Goal: Information Seeking & Learning: Learn about a topic

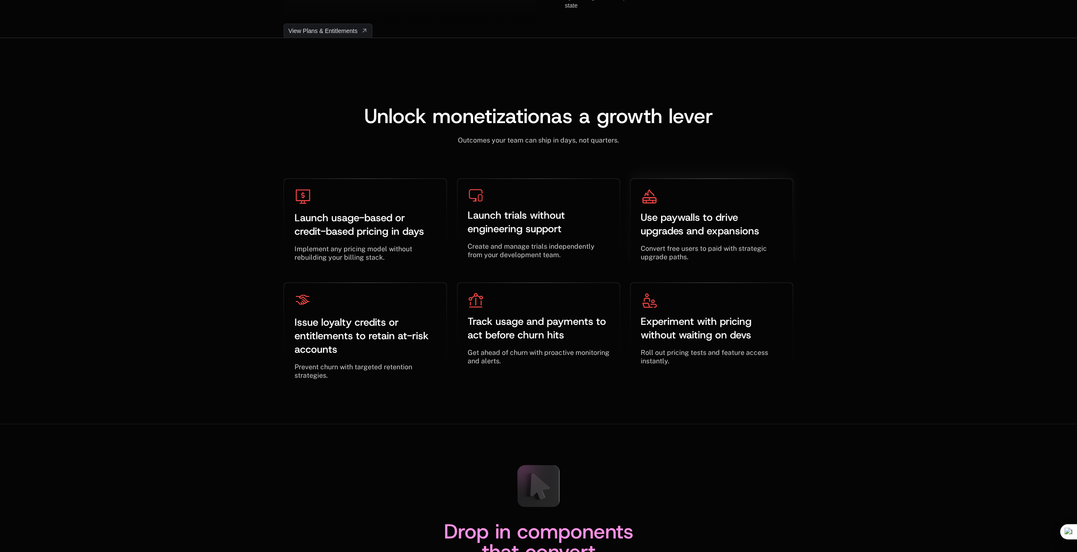
scroll to position [2454, 0]
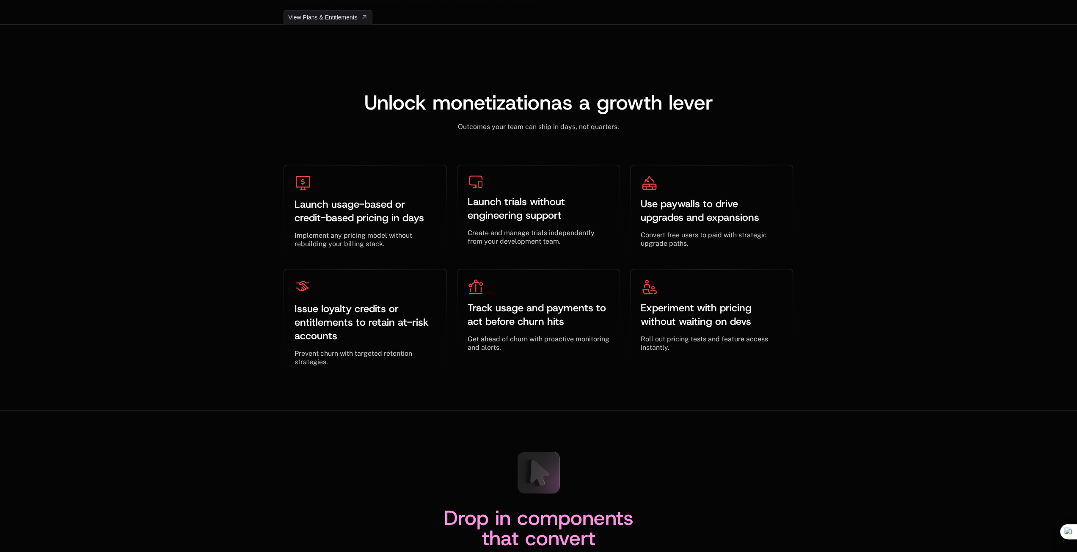
click at [759, 522] on div "Drop in components that convert" at bounding box center [539, 533] width 510 height 51
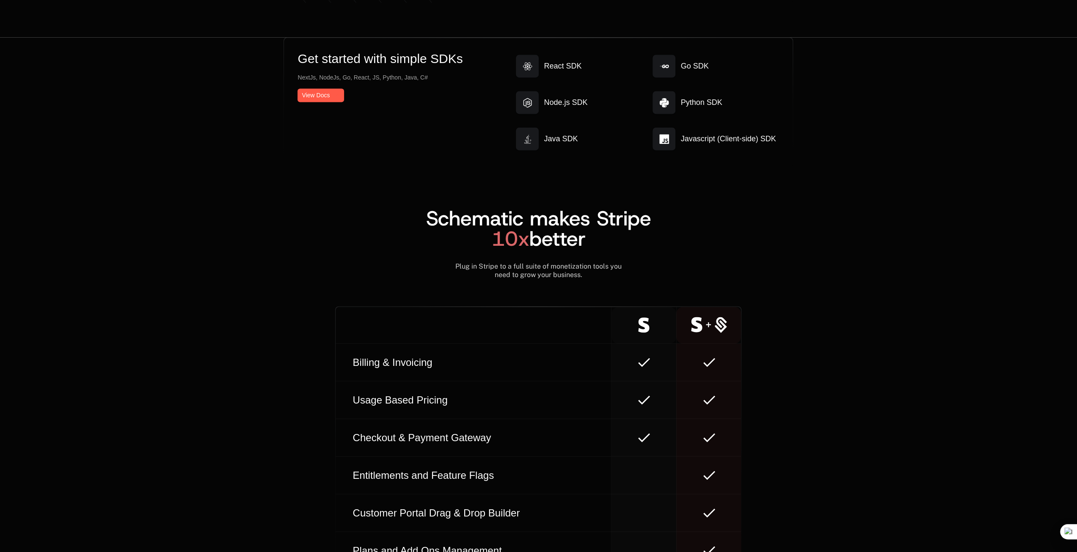
scroll to position [4570, 0]
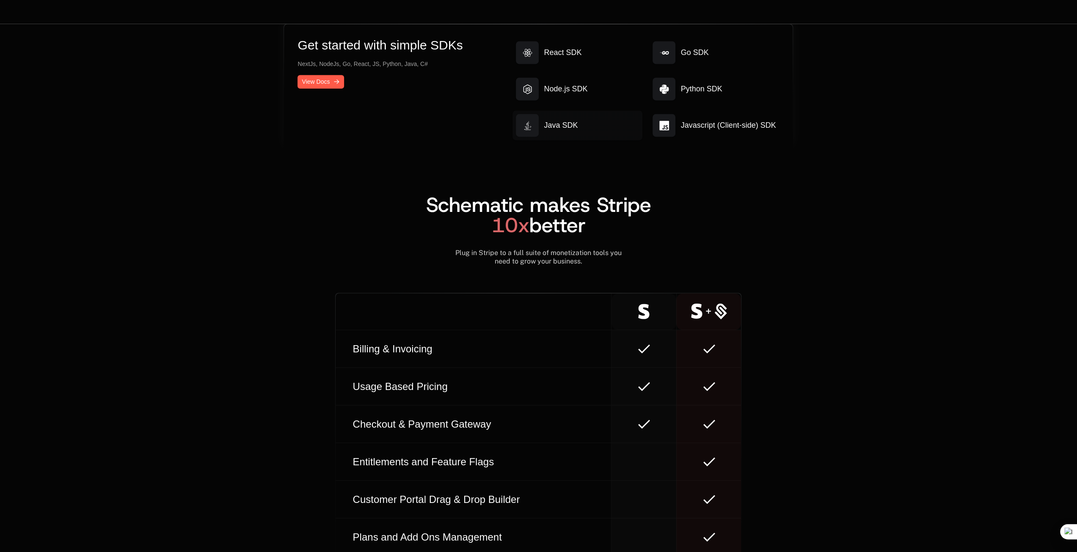
click at [567, 131] on link "Java SDK" at bounding box center [577, 125] width 130 height 30
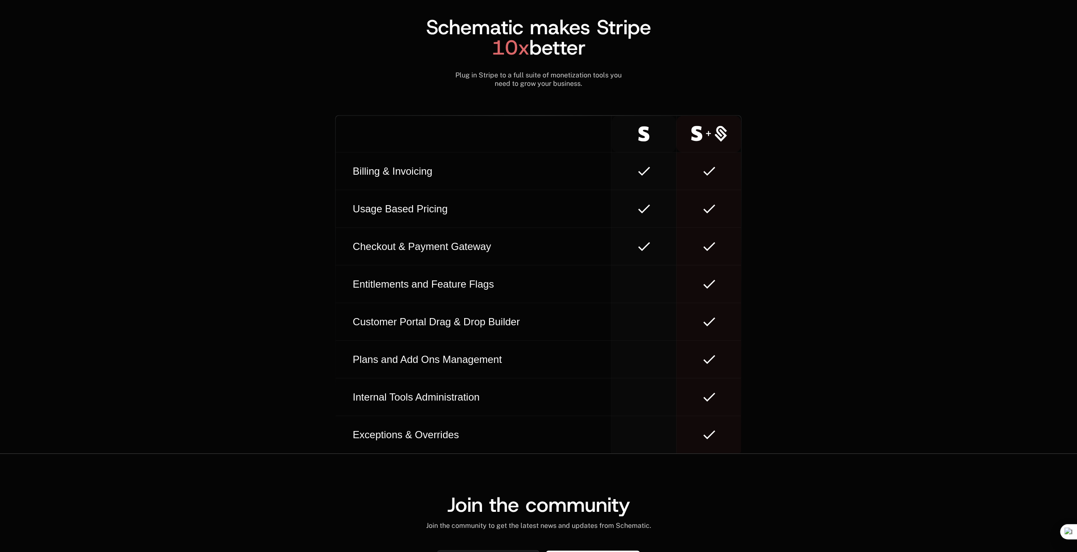
scroll to position [4530, 0]
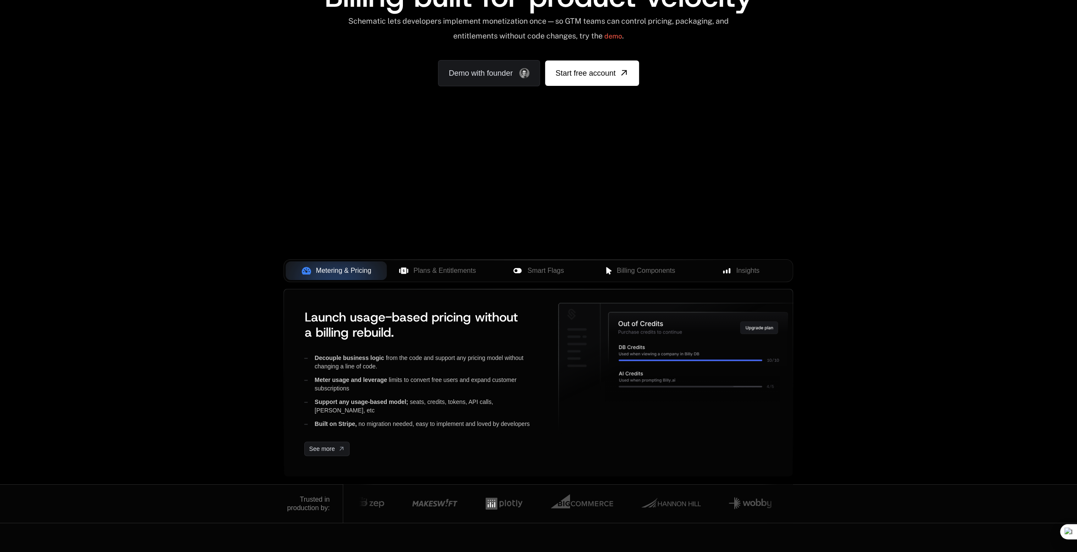
scroll to position [212, 0]
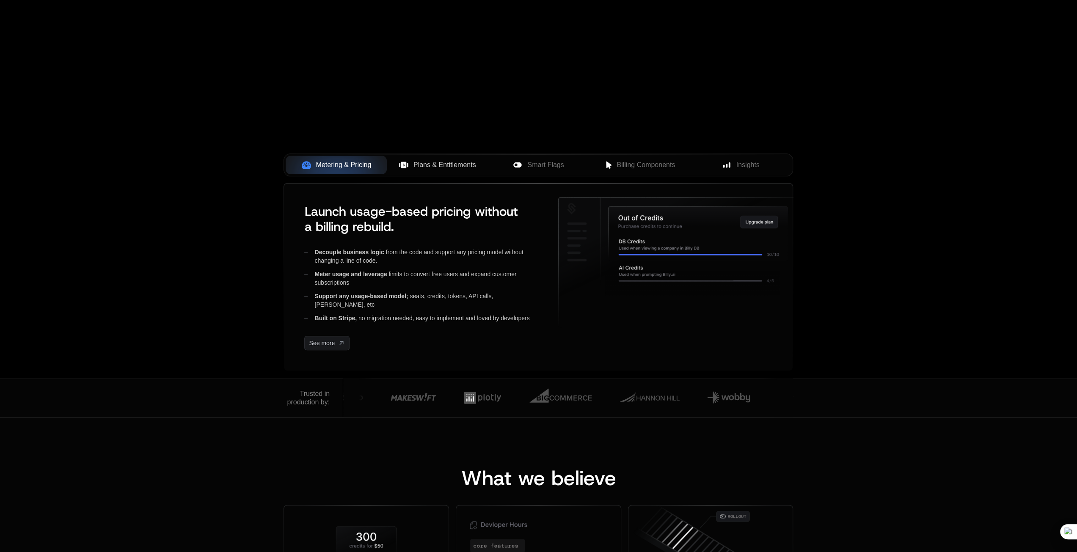
click at [419, 157] on button "Plans & Entitlements" at bounding box center [437, 165] width 101 height 19
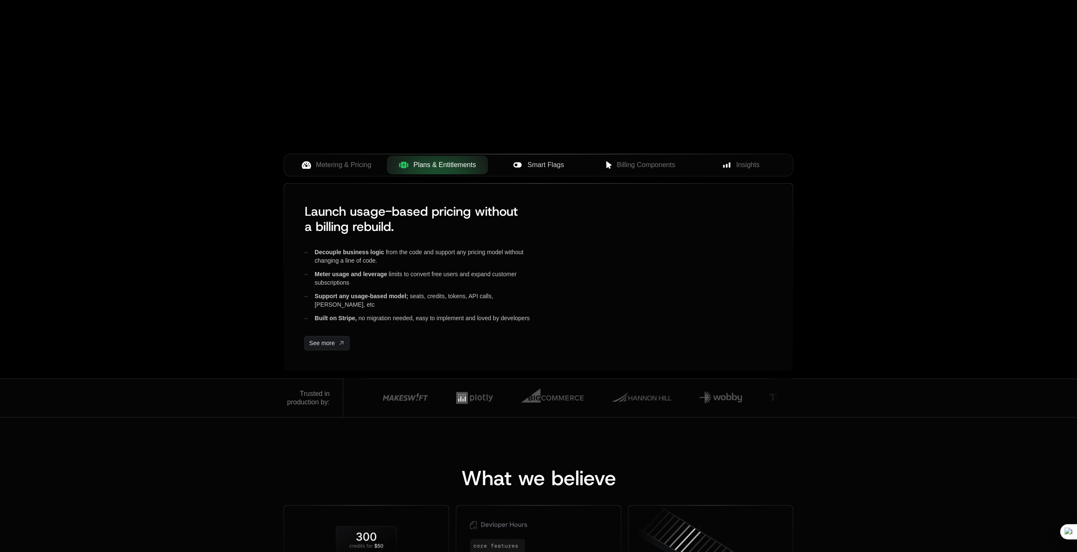
click at [568, 165] on div "Smart Flags" at bounding box center [539, 165] width 88 height 10
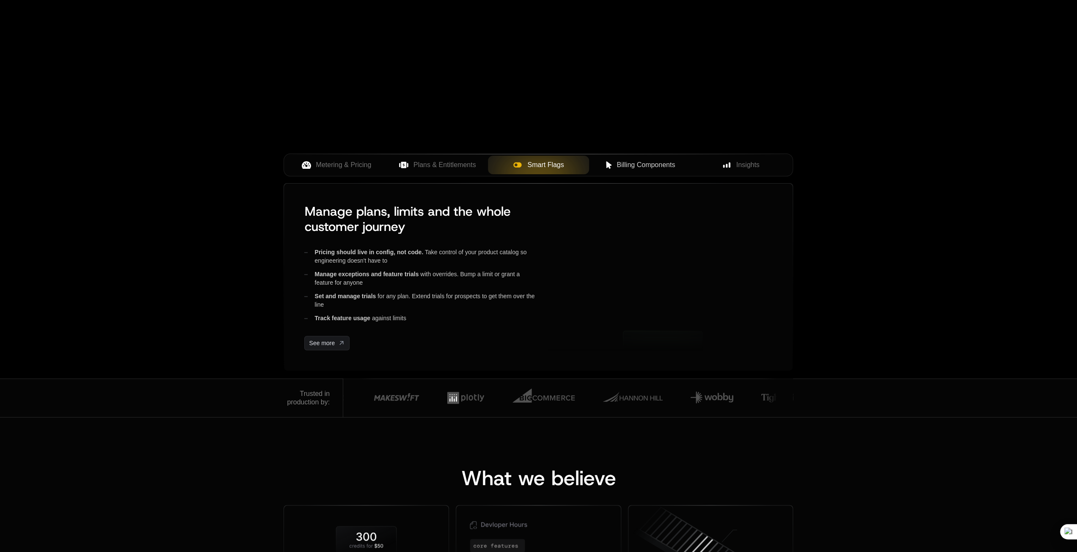
click at [636, 162] on span "Billing Components" at bounding box center [646, 165] width 58 height 10
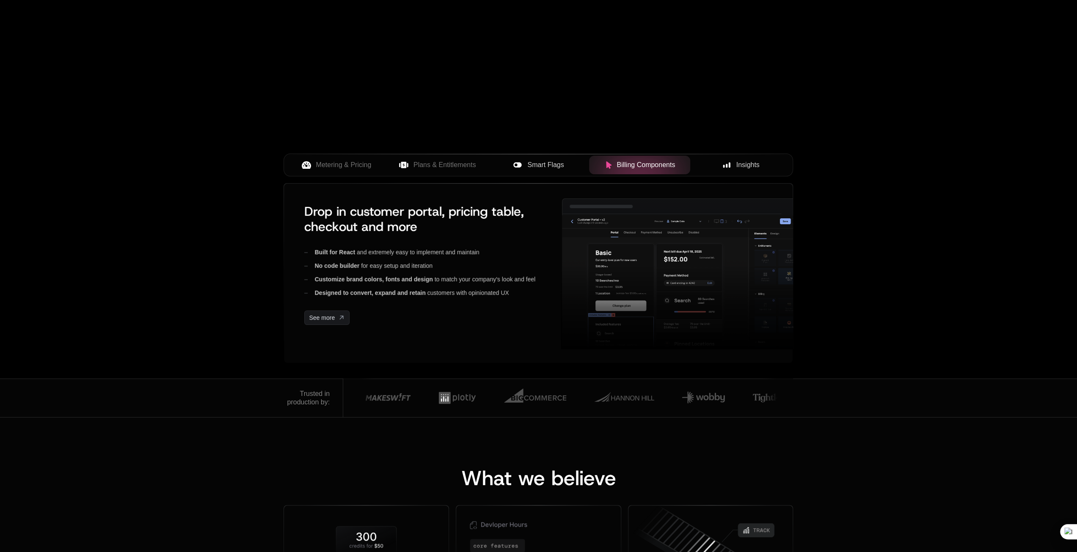
click at [737, 170] on button "Insights" at bounding box center [740, 165] width 101 height 19
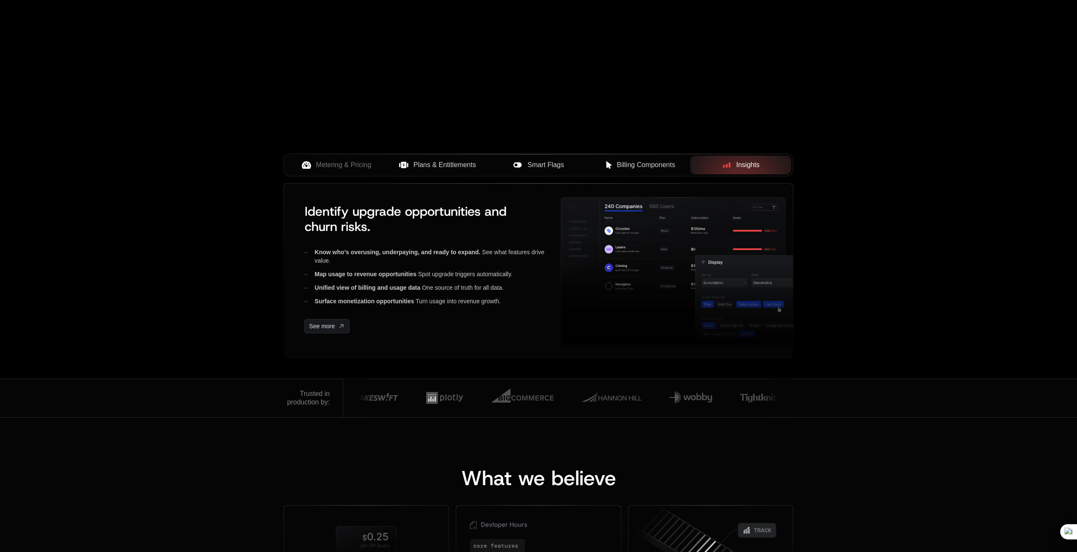
click at [449, 170] on button "Plans & Entitlements" at bounding box center [437, 165] width 101 height 19
click at [333, 173] on button "Metering & Pricing" at bounding box center [336, 165] width 101 height 19
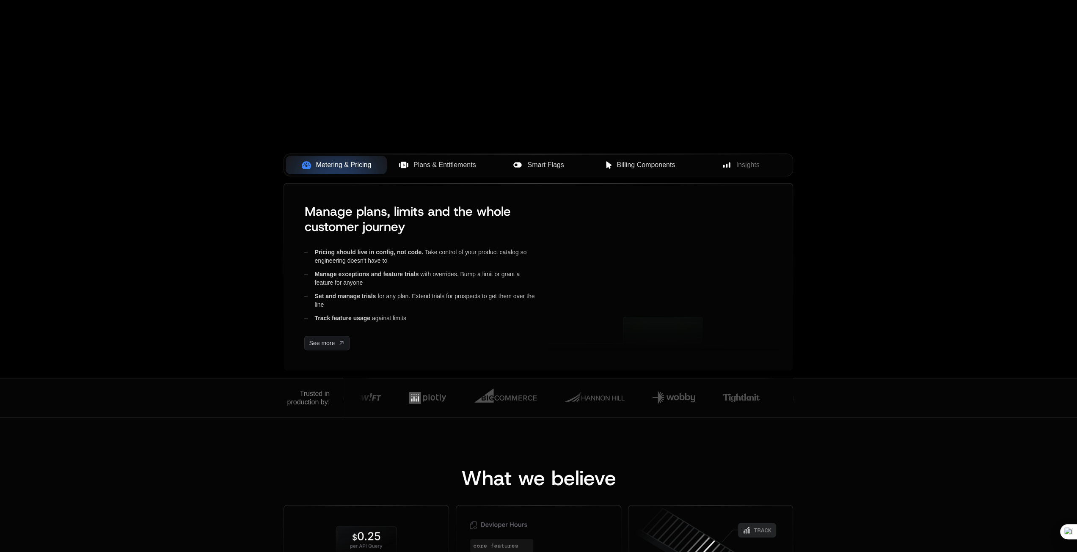
click at [436, 168] on span "Plans & Entitlements" at bounding box center [444, 165] width 63 height 10
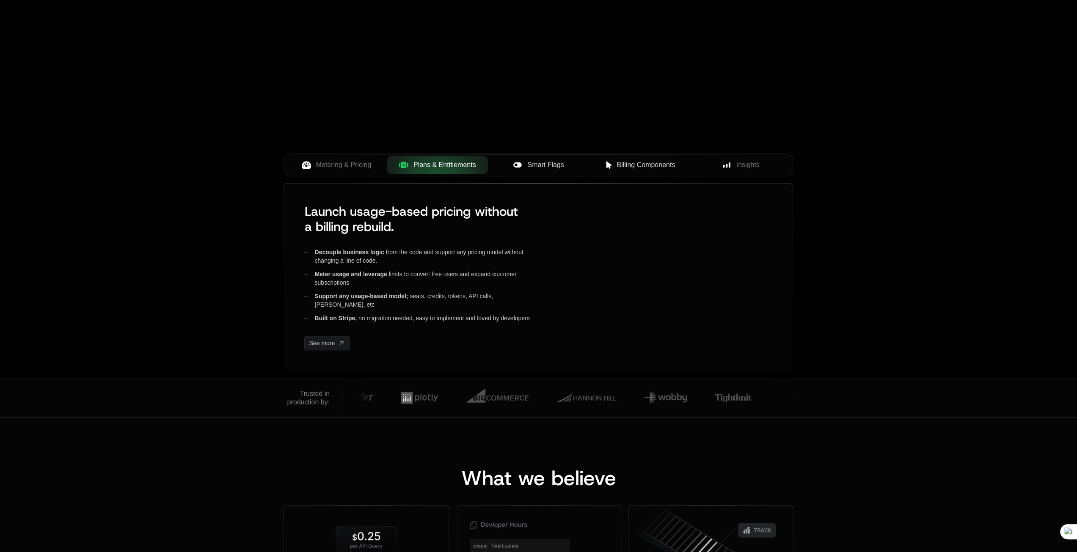
click at [537, 163] on span "Smart Flags" at bounding box center [545, 165] width 36 height 10
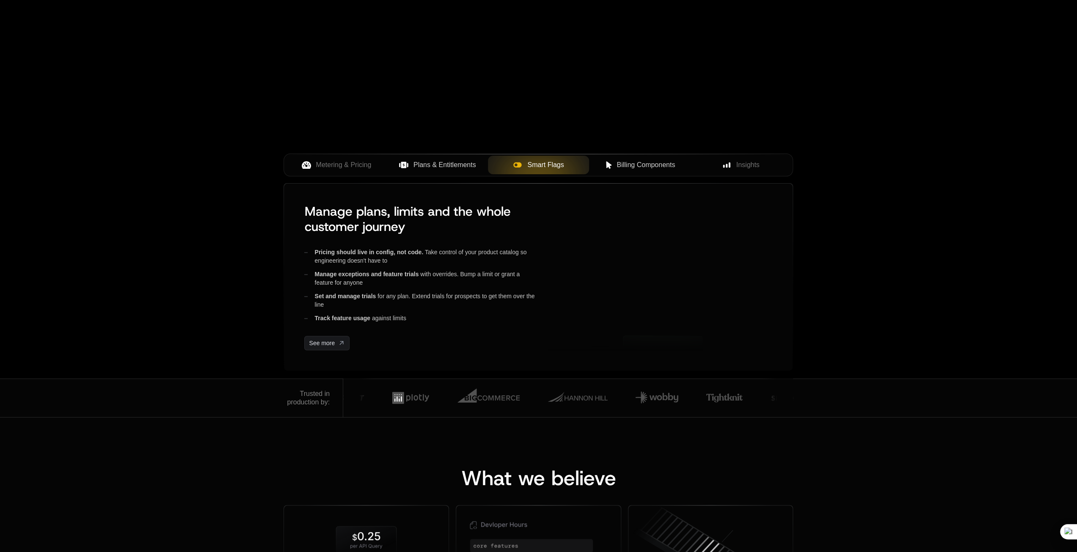
click at [628, 163] on span "Billing Components" at bounding box center [646, 165] width 58 height 10
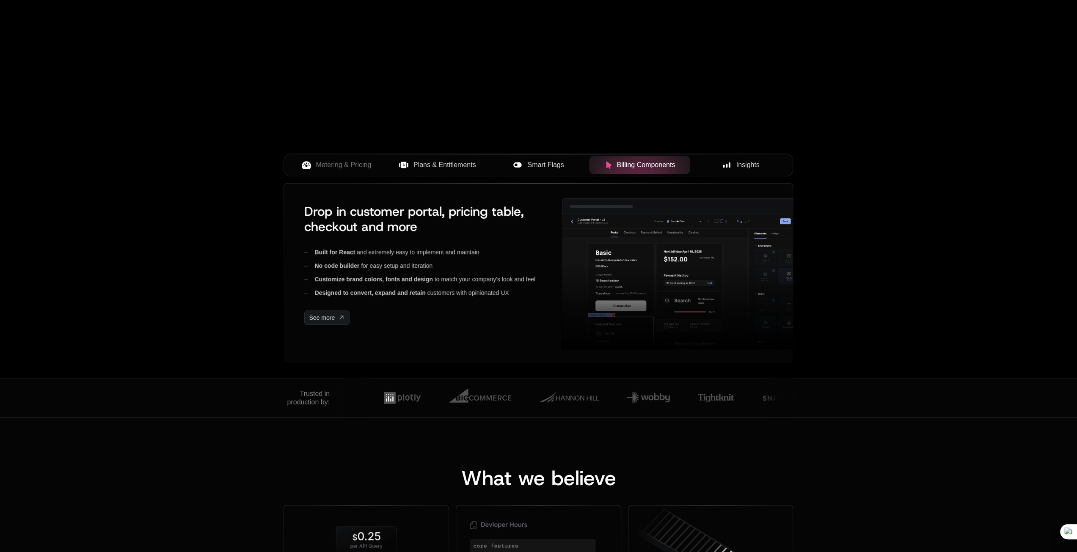
click at [730, 164] on rect at bounding box center [729, 166] width 2 height 6
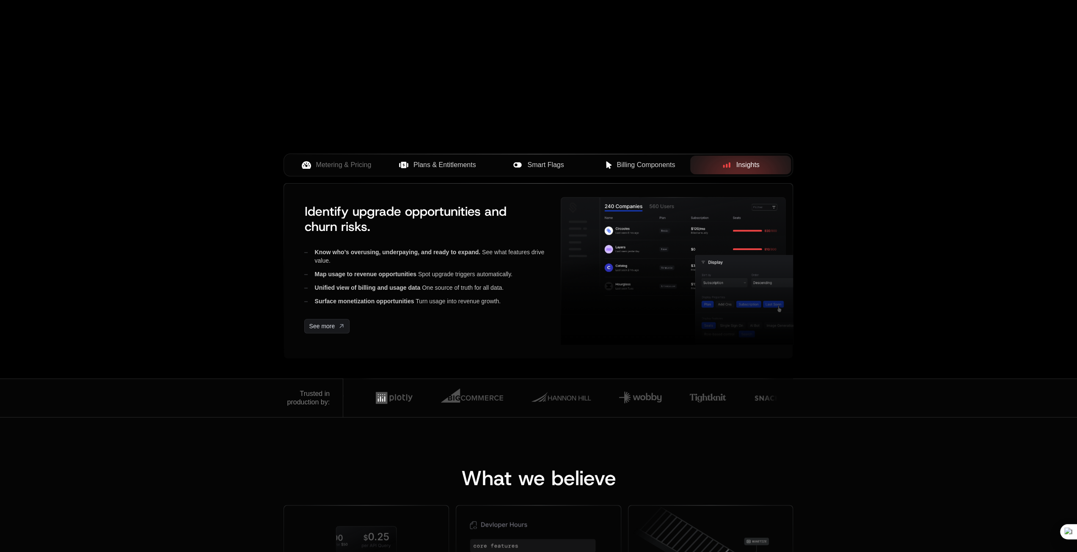
click at [532, 171] on button "Smart Flags" at bounding box center [538, 165] width 101 height 19
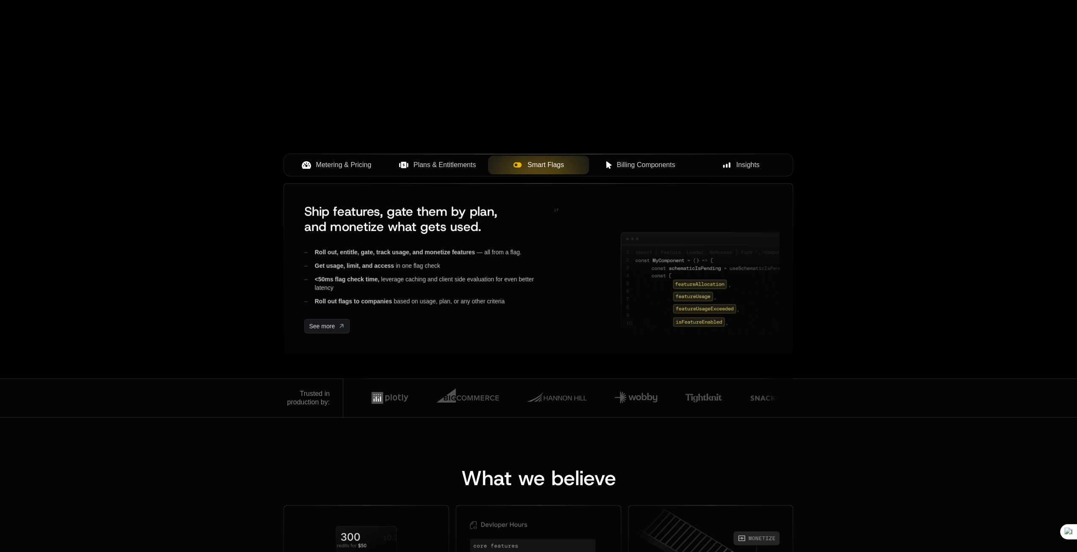
click at [363, 165] on span "Metering & Pricing" at bounding box center [343, 165] width 55 height 10
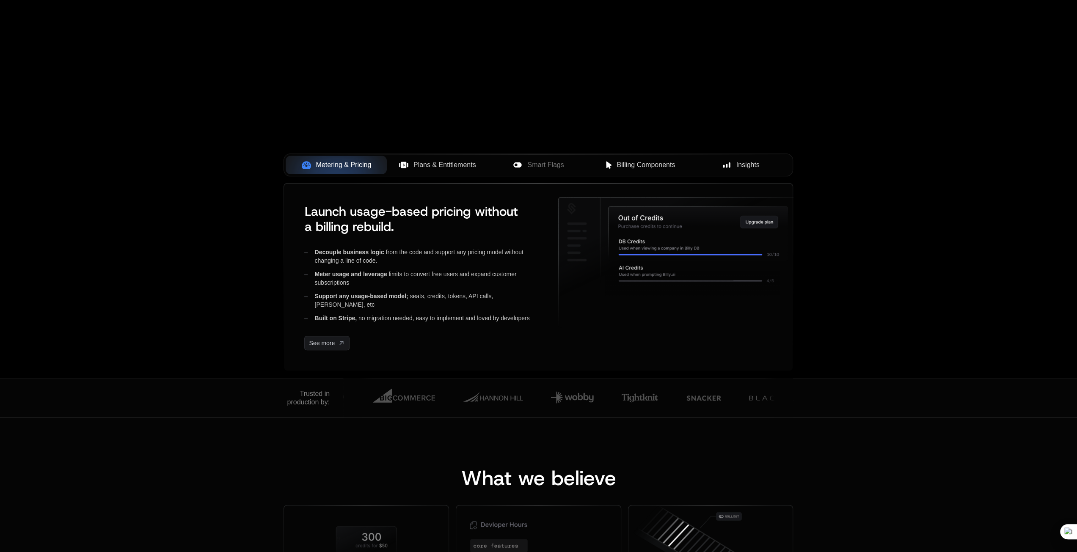
click at [436, 172] on button "Plans & Entitlements" at bounding box center [437, 165] width 101 height 19
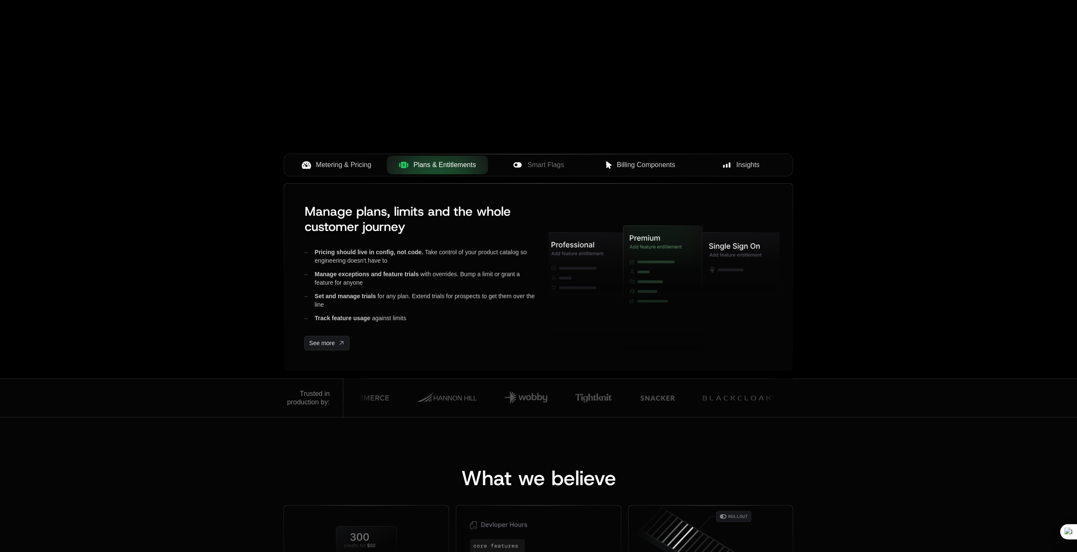
click at [536, 168] on span "Smart Flags" at bounding box center [545, 165] width 36 height 10
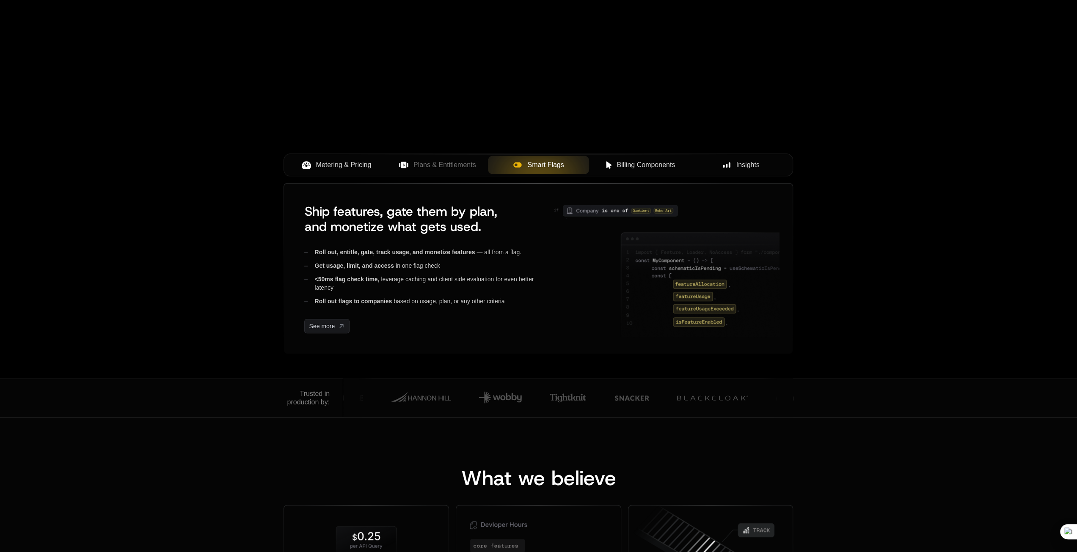
click at [630, 165] on span "Billing Components" at bounding box center [646, 165] width 58 height 10
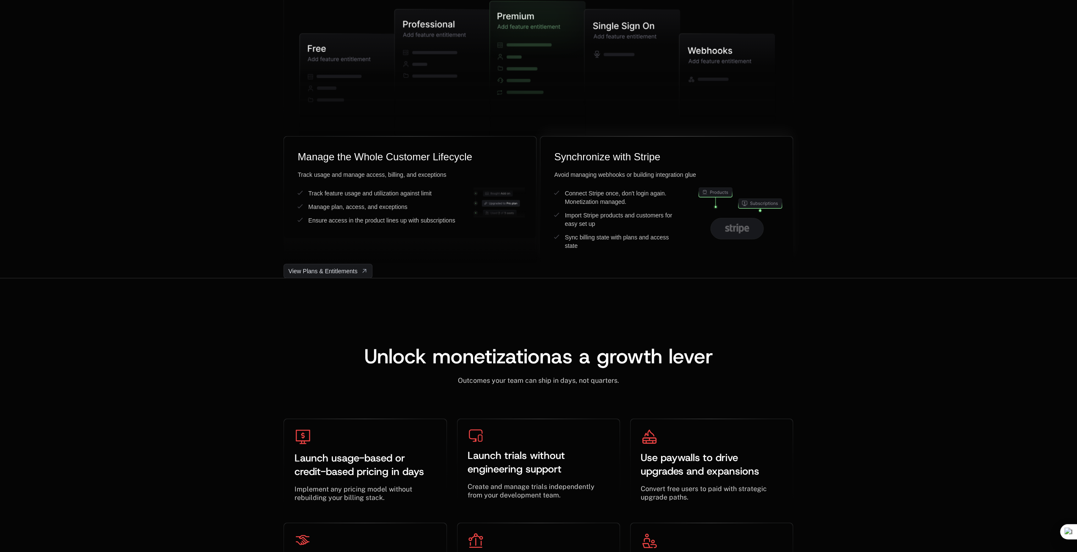
scroll to position [2412, 0]
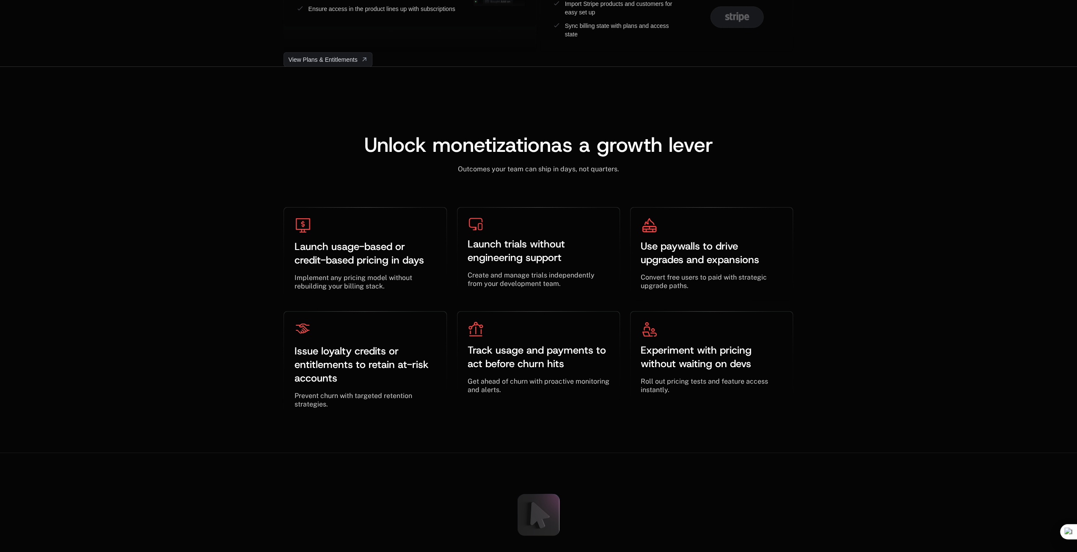
click at [157, 193] on div "Unlock monetization as a growth lever ﻿ Outcomes your team can ship in days, no…" at bounding box center [538, 260] width 1077 height 387
click at [244, 174] on div "Unlock monetization as a growth lever ﻿ Outcomes your team can ship in days, no…" at bounding box center [538, 260] width 1077 height 387
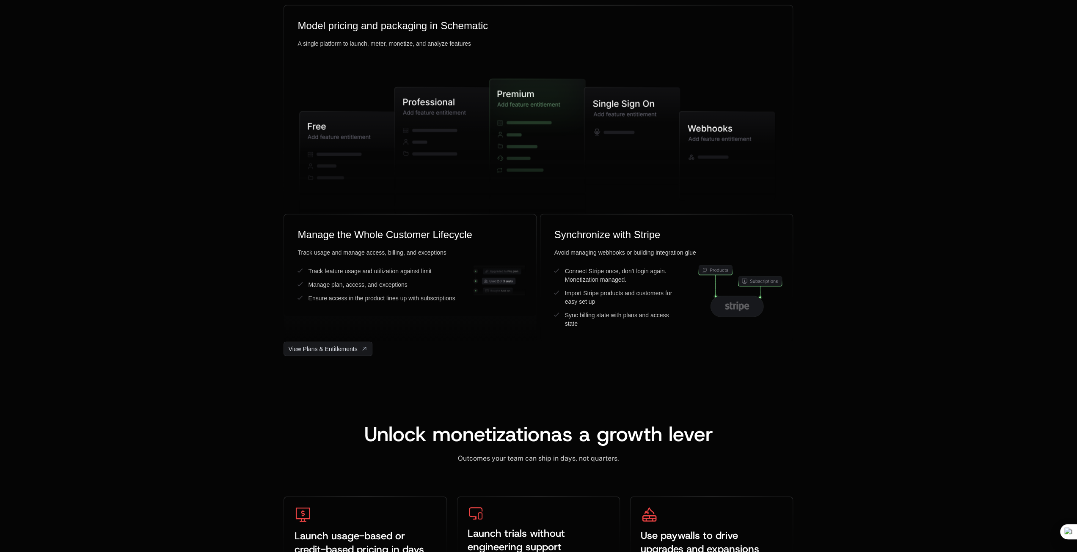
scroll to position [2328, 0]
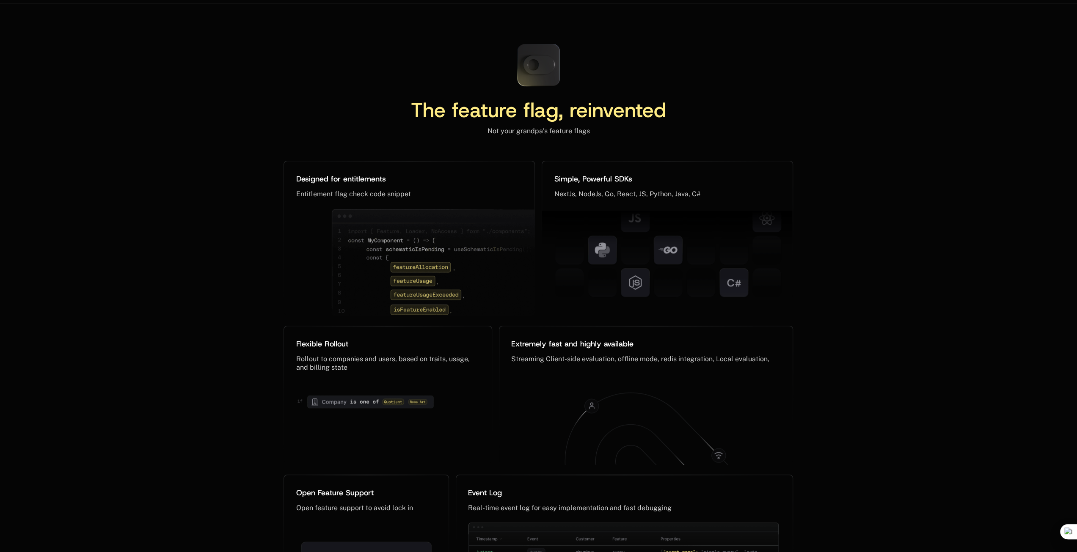
scroll to position [3934, 0]
